Goal: Task Accomplishment & Management: Manage account settings

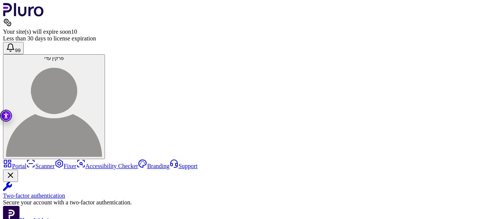
scroll to position [103, 0]
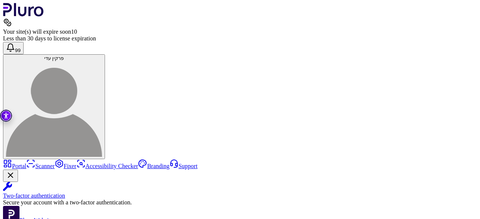
drag, startPoint x: 287, startPoint y: 97, endPoint x: 155, endPoint y: 99, distance: 131.9
copy div "**********"
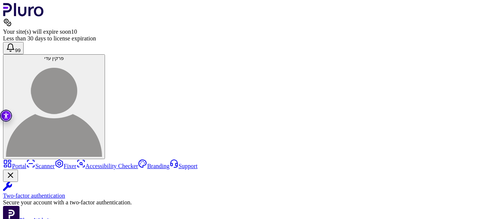
scroll to position [243, 0]
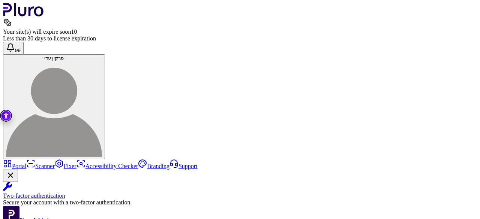
drag, startPoint x: 148, startPoint y: 127, endPoint x: 151, endPoint y: 132, distance: 4.7
drag, startPoint x: 151, startPoint y: 132, endPoint x: 162, endPoint y: 136, distance: 12.3
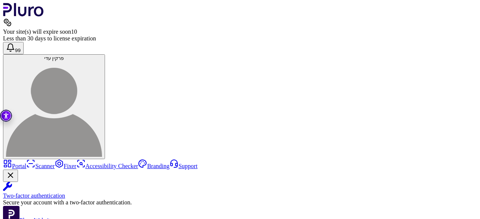
drag, startPoint x: 154, startPoint y: 134, endPoint x: 193, endPoint y: 118, distance: 42.0
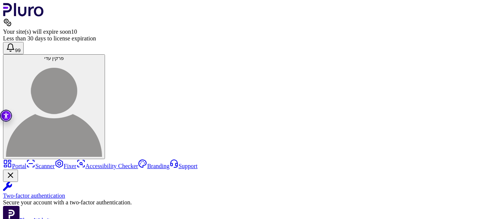
scroll to position [87, 0]
drag, startPoint x: 154, startPoint y: 80, endPoint x: 376, endPoint y: 83, distance: 221.2
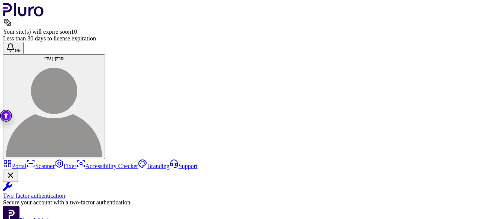
drag, startPoint x: 151, startPoint y: 69, endPoint x: 196, endPoint y: 91, distance: 50.6
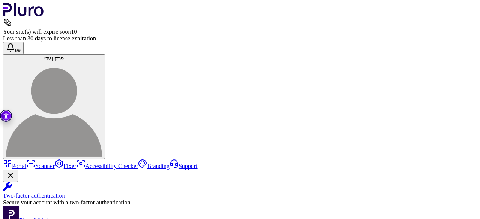
drag, startPoint x: 196, startPoint y: 91, endPoint x: 190, endPoint y: 84, distance: 9.3
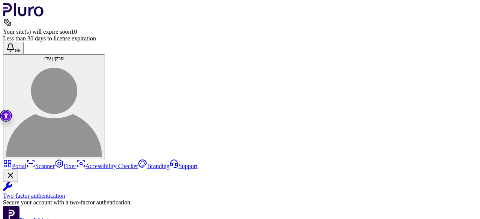
drag, startPoint x: 183, startPoint y: 80, endPoint x: 181, endPoint y: 76, distance: 4.4
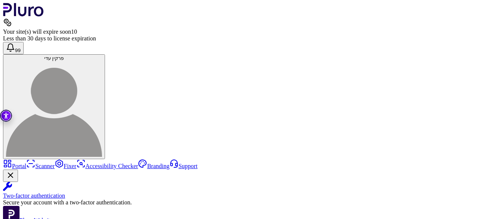
copy div "**********"
drag, startPoint x: 173, startPoint y: 85, endPoint x: 154, endPoint y: 81, distance: 19.3
